Goal: Ask a question

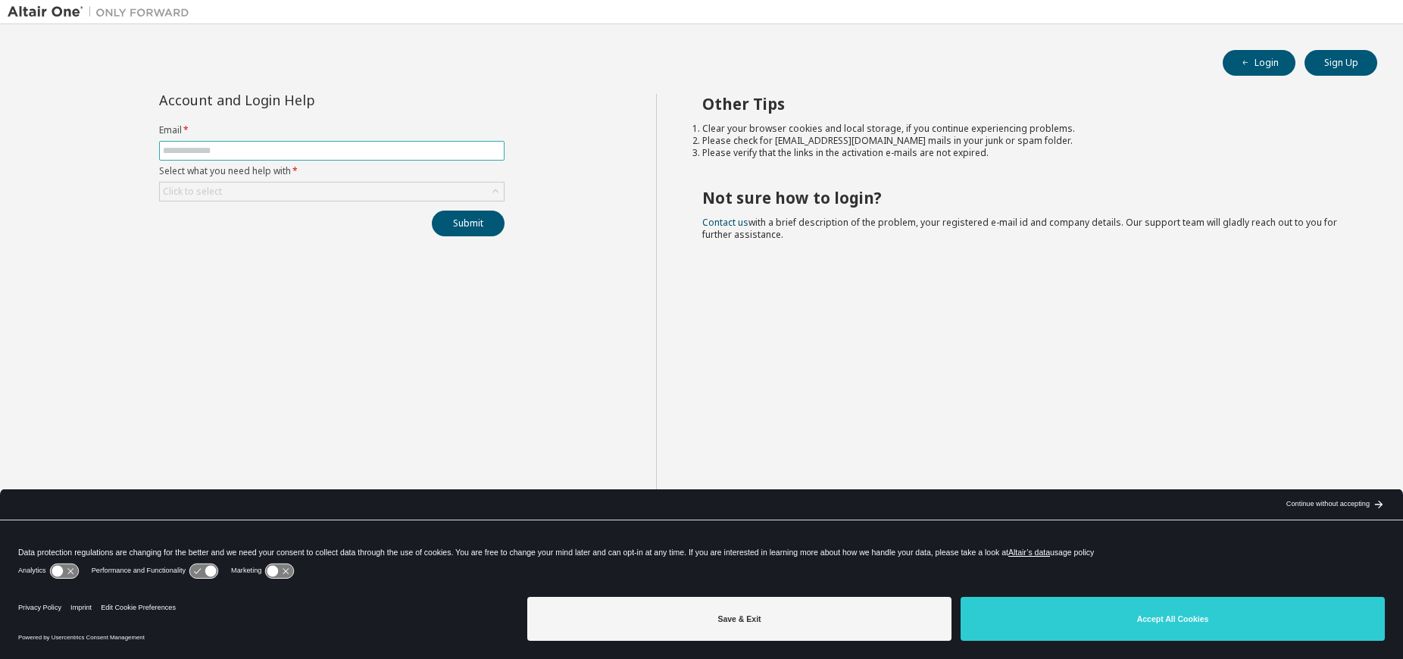
click at [219, 146] on input "text" at bounding box center [332, 151] width 338 height 12
type input "**********"
click at [202, 197] on div "Click to select" at bounding box center [192, 192] width 59 height 12
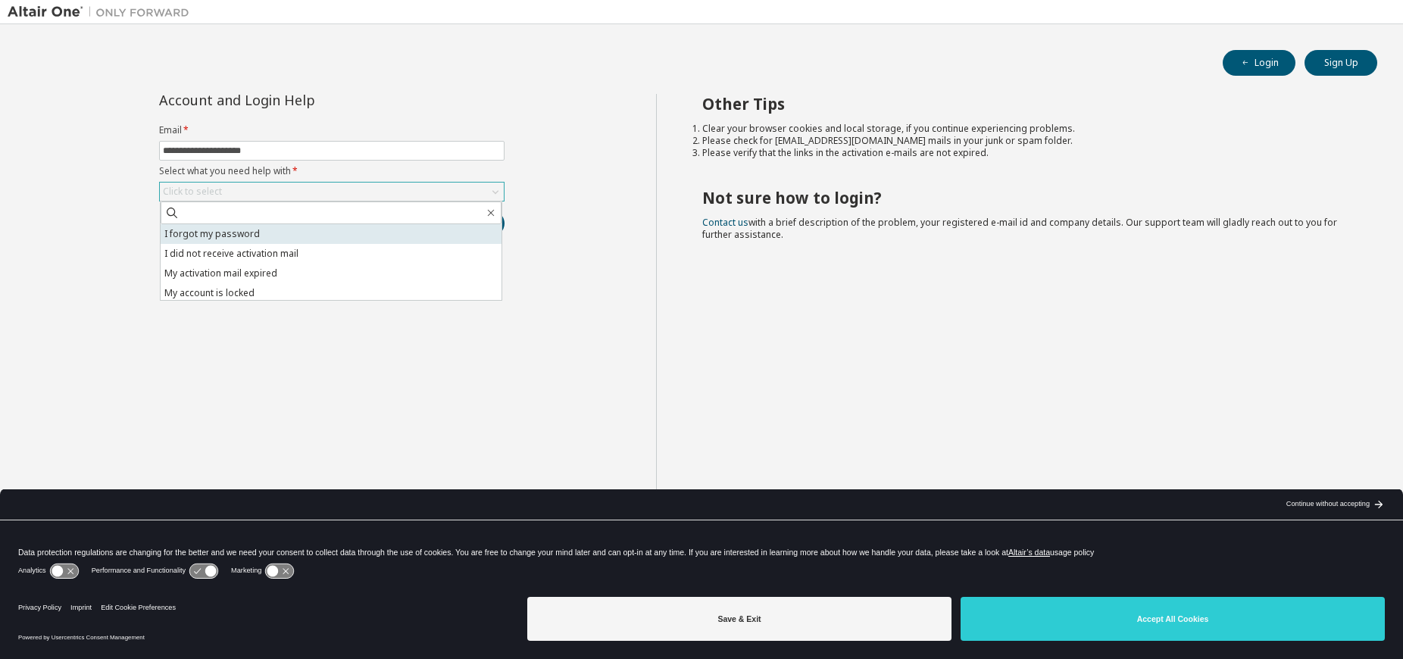
click at [264, 240] on li "I forgot my password" at bounding box center [331, 234] width 341 height 20
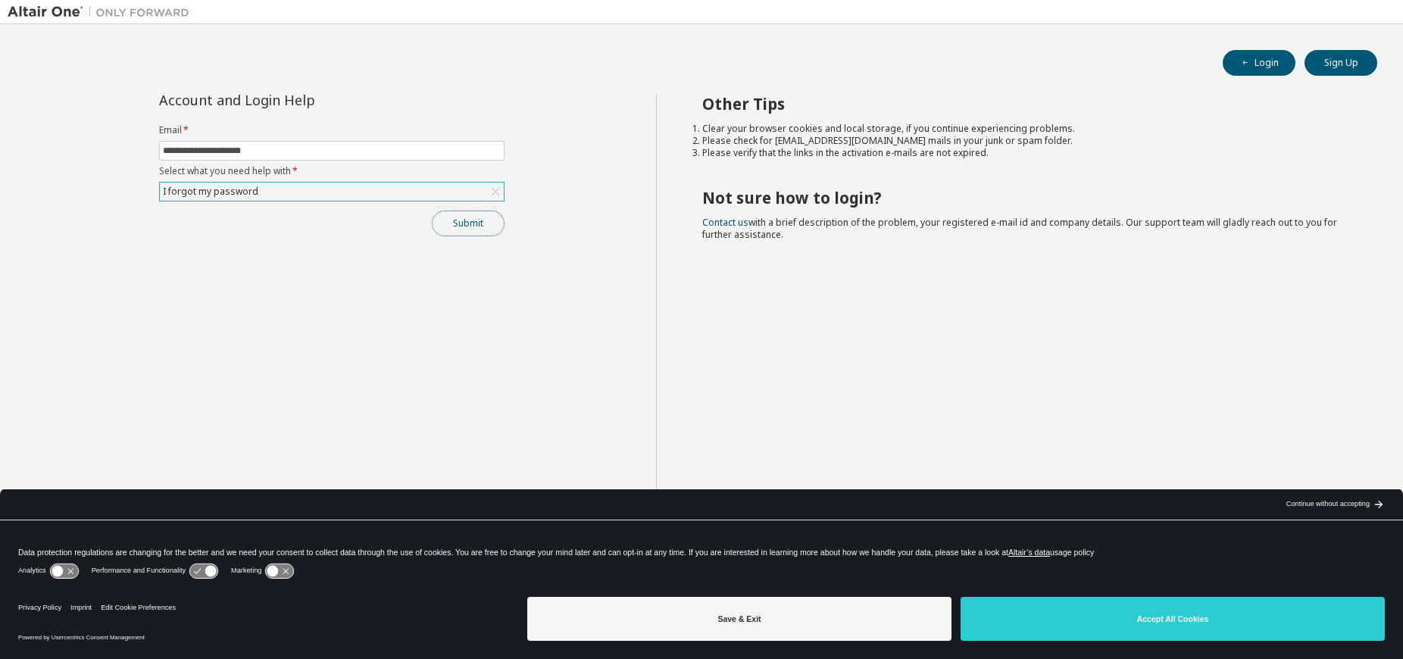
click at [487, 218] on button "Submit" at bounding box center [468, 224] width 73 height 26
click at [273, 195] on div "Click to select" at bounding box center [332, 192] width 344 height 18
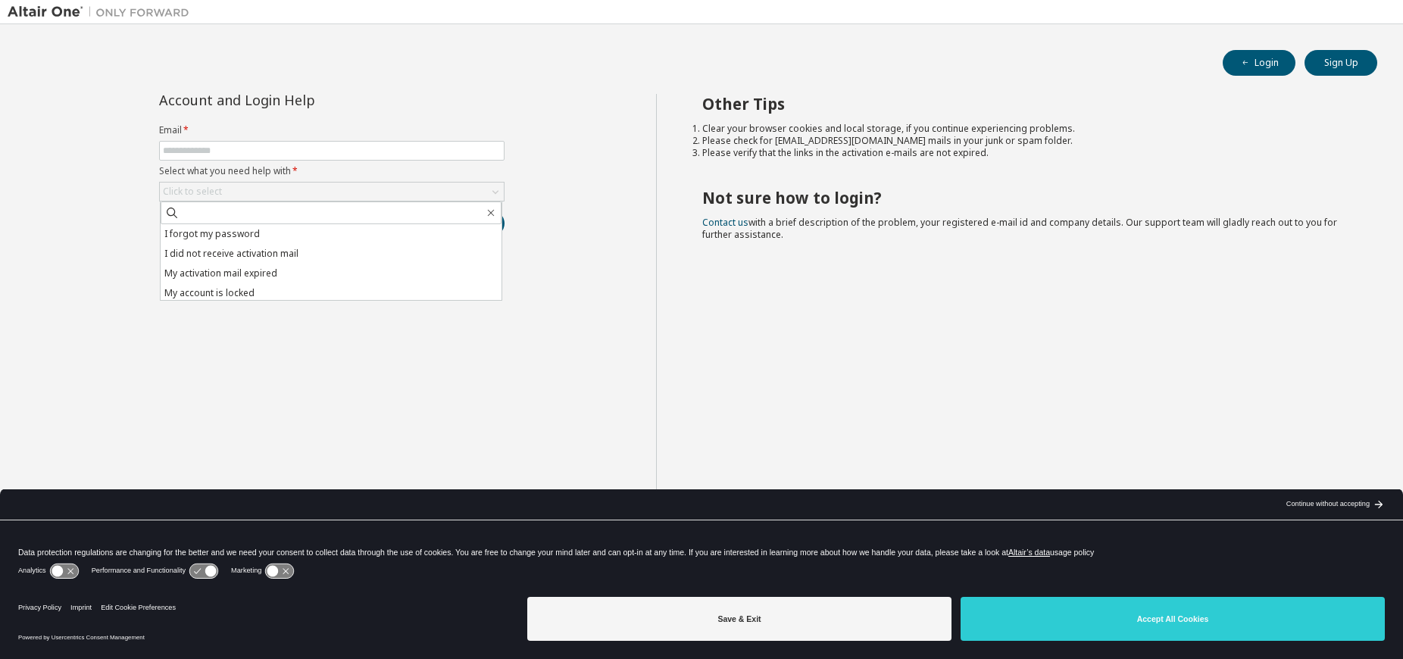
click at [107, 185] on div "Account and Login Help Email * Select what you need help with * Click to select…" at bounding box center [332, 341] width 648 height 495
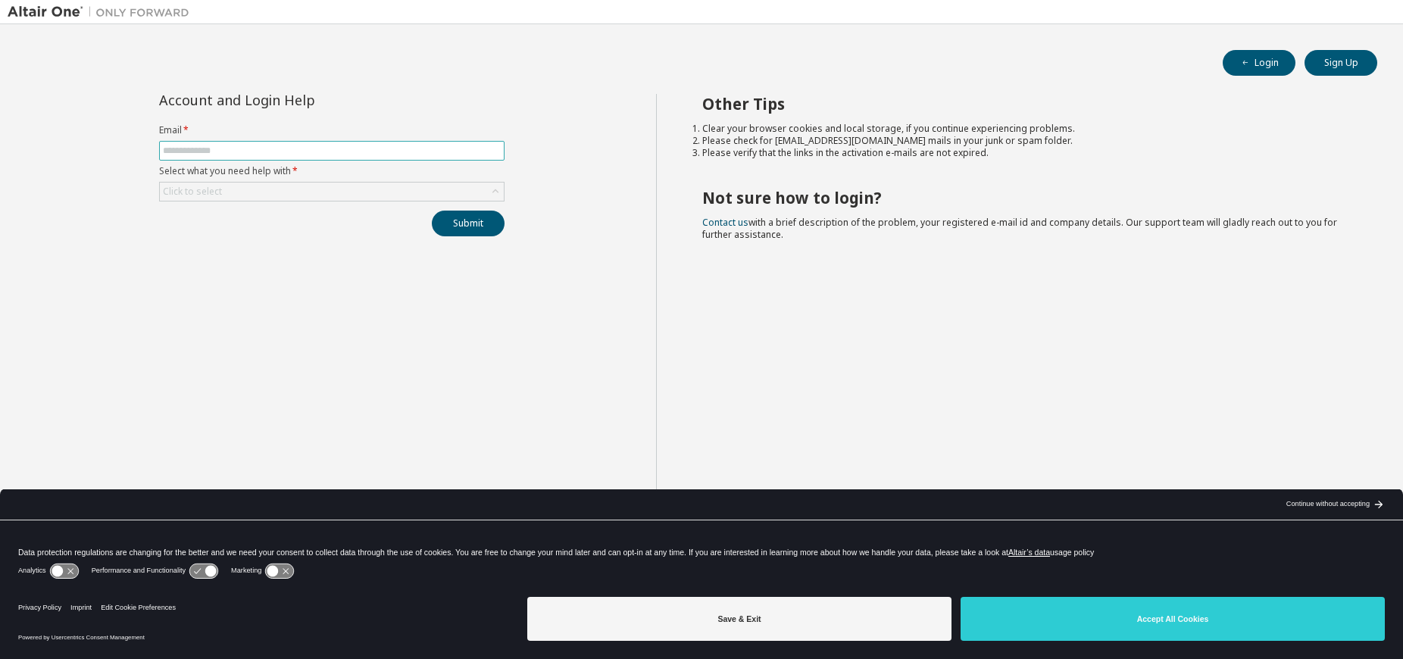
click at [276, 151] on input "text" at bounding box center [332, 151] width 338 height 12
type input "**********"
click at [345, 183] on div "Click to select" at bounding box center [332, 192] width 344 height 18
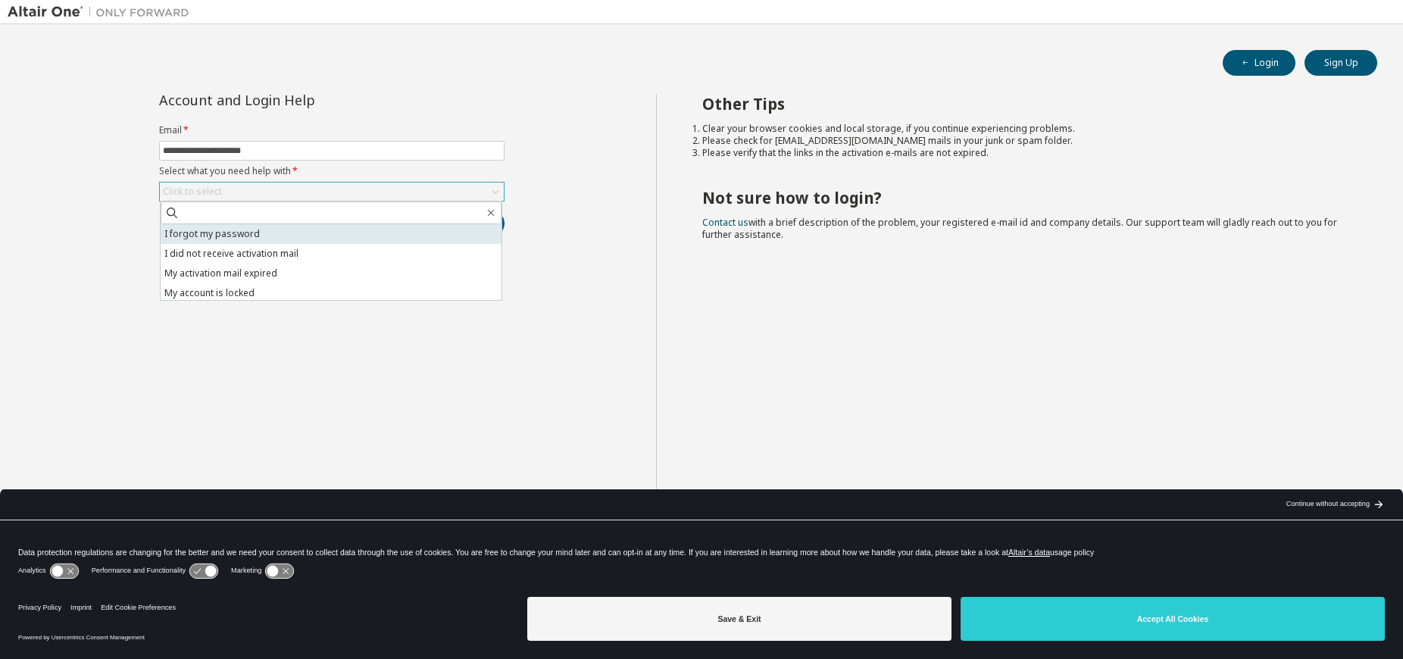
click at [311, 232] on li "I forgot my password" at bounding box center [331, 234] width 341 height 20
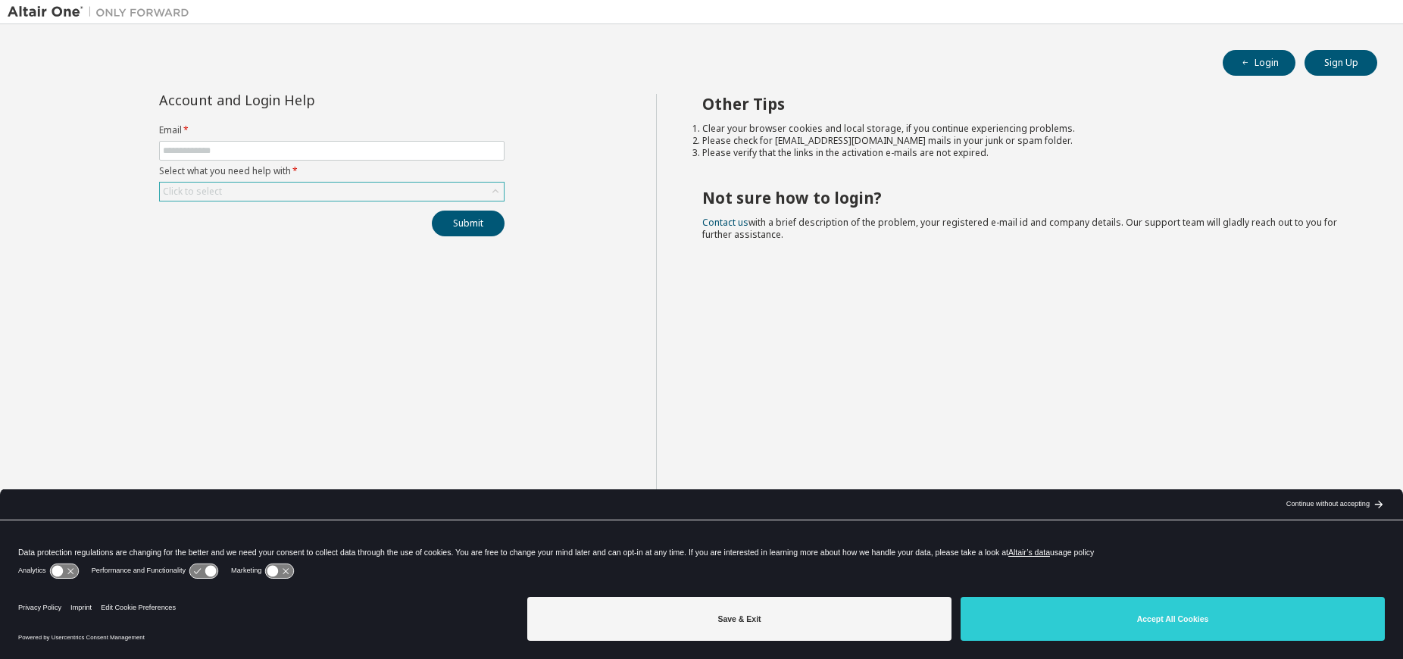
click at [271, 193] on div "Click to select" at bounding box center [332, 192] width 344 height 18
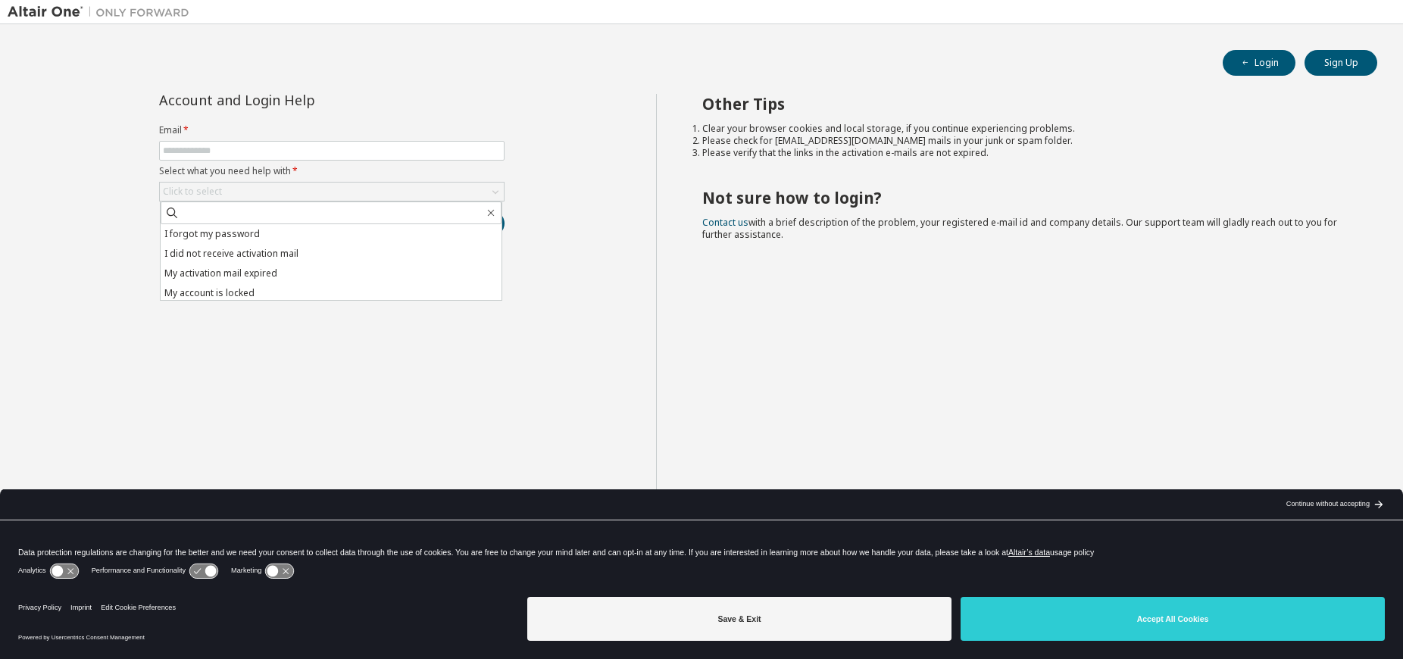
click at [719, 275] on div "Other Tips Clear your browser cookies and local storage, if you continue experi…" at bounding box center [1026, 341] width 740 height 495
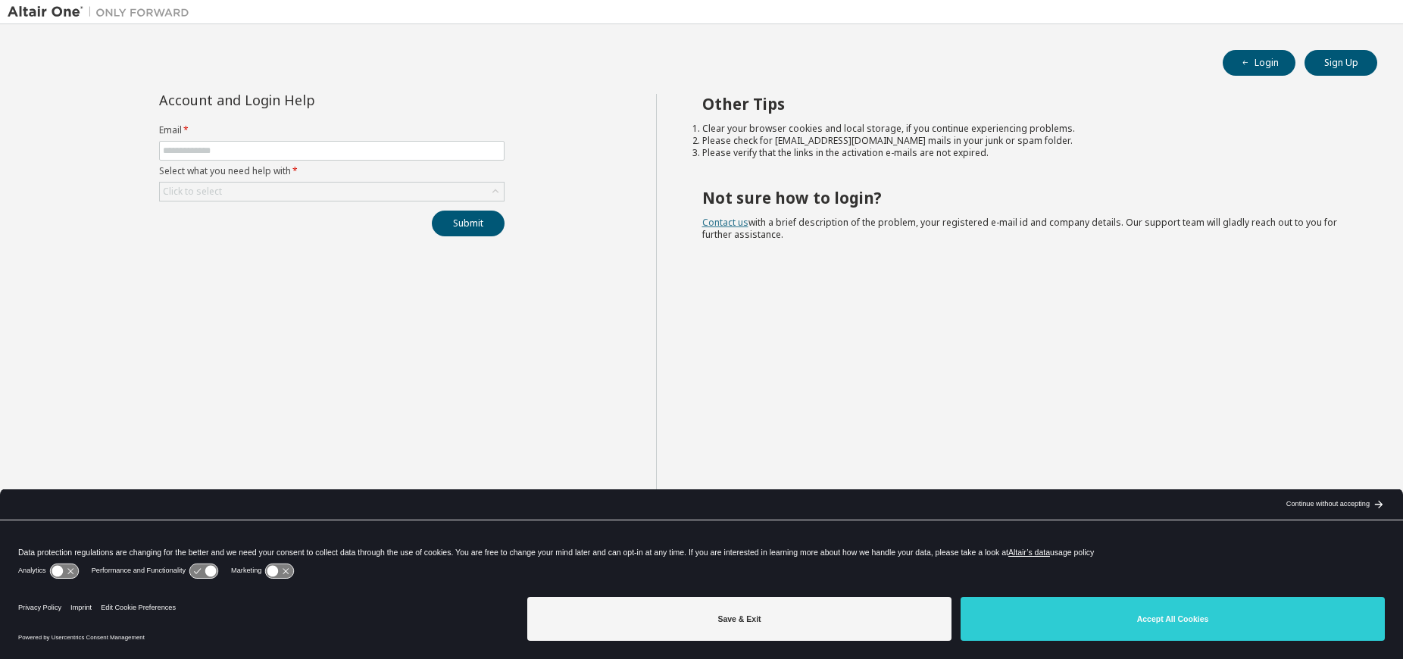
click at [722, 220] on link "Contact us" at bounding box center [725, 222] width 46 height 13
